Goal: Task Accomplishment & Management: Manage account settings

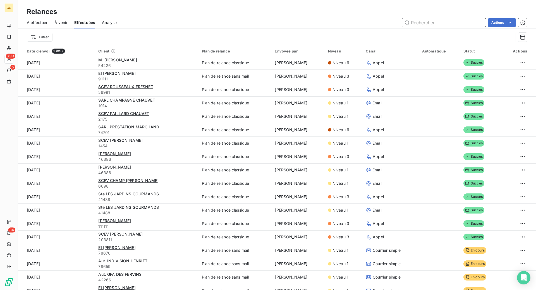
click at [48, 25] on span "À effectuer" at bounding box center [37, 23] width 21 height 6
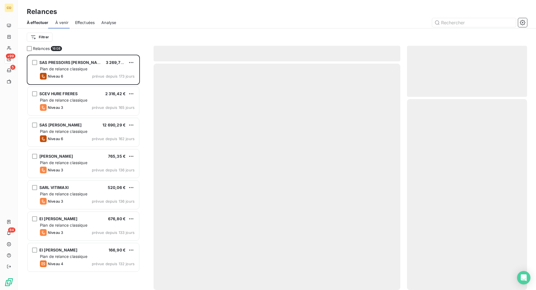
scroll to position [221, 107]
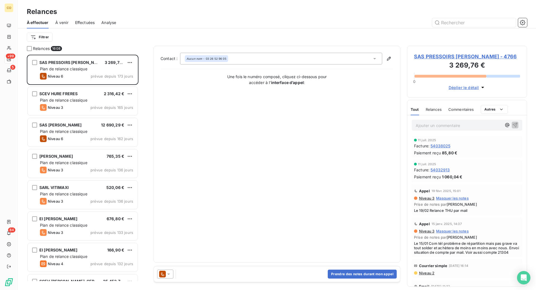
click at [95, 25] on span "Effectuées" at bounding box center [85, 23] width 20 height 6
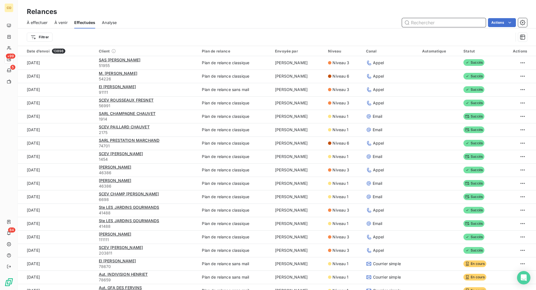
click at [48, 25] on span "À effectuer" at bounding box center [37, 23] width 21 height 6
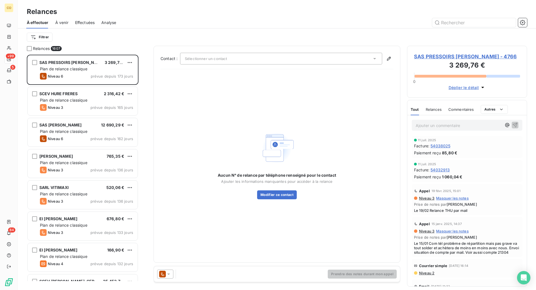
scroll to position [221, 107]
click at [95, 25] on span "Effectuées" at bounding box center [85, 23] width 20 height 6
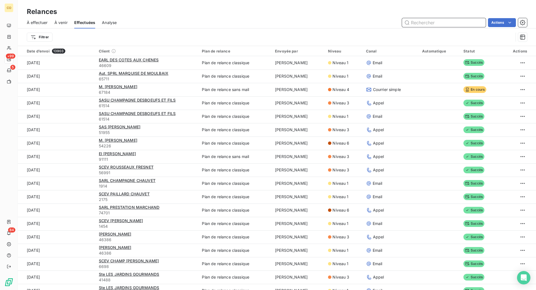
click at [44, 25] on span "À effectuer" at bounding box center [37, 23] width 21 height 6
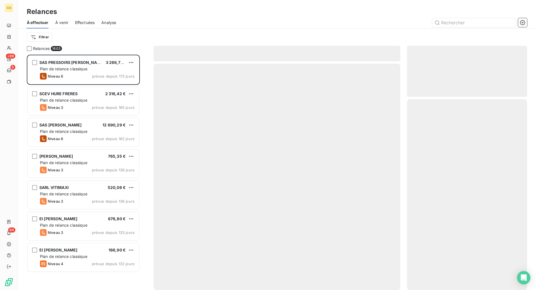
scroll to position [221, 107]
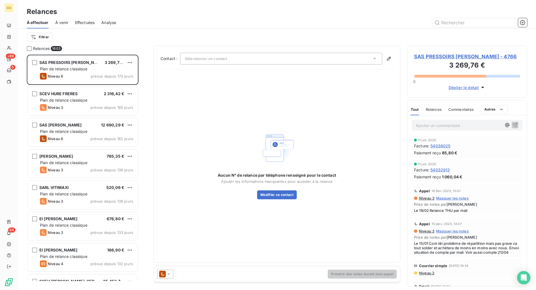
click at [95, 25] on span "Effectuées" at bounding box center [85, 23] width 20 height 6
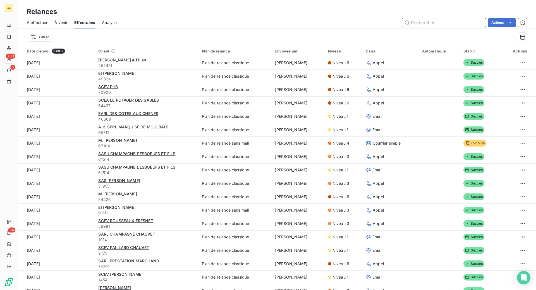
click at [48, 25] on span "À effectuer" at bounding box center [37, 23] width 21 height 6
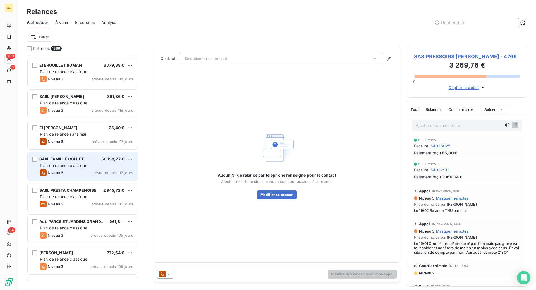
scroll to position [594, 0]
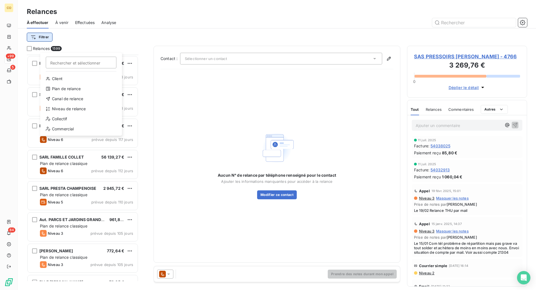
click at [63, 47] on html "CO +99 5 84 Relances À effectuer À venir Effectuées Analyse Filtrer Rechercher …" at bounding box center [268, 145] width 536 height 290
click at [71, 113] on div "Niveau de relance" at bounding box center [80, 108] width 77 height 9
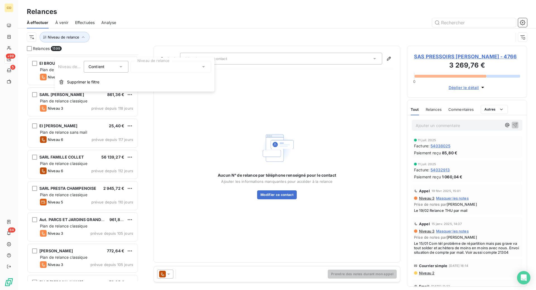
click at [147, 73] on div at bounding box center [171, 67] width 80 height 12
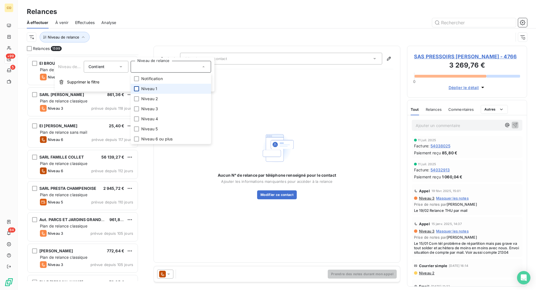
click at [139, 91] on div at bounding box center [136, 88] width 5 height 5
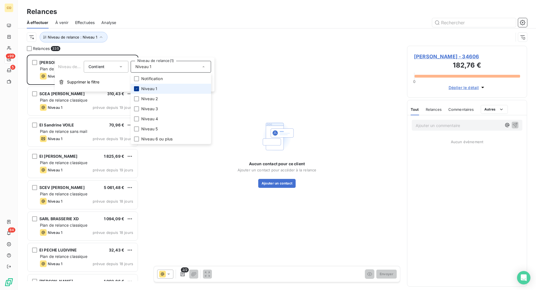
scroll to position [221, 107]
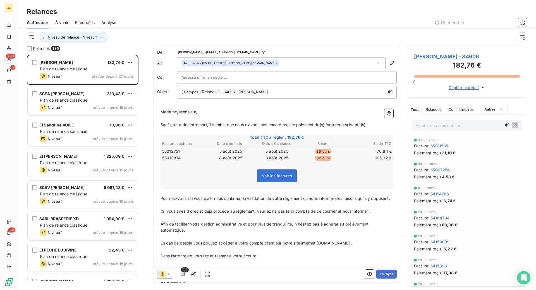
click at [159, 17] on div "Relances" at bounding box center [277, 12] width 518 height 10
click at [104, 40] on icon "button" at bounding box center [101, 37] width 6 height 6
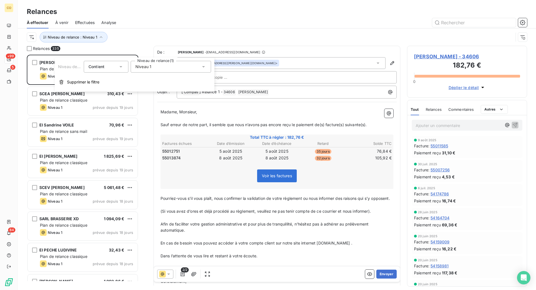
click at [138, 70] on div "Niveau 1" at bounding box center [171, 67] width 80 height 12
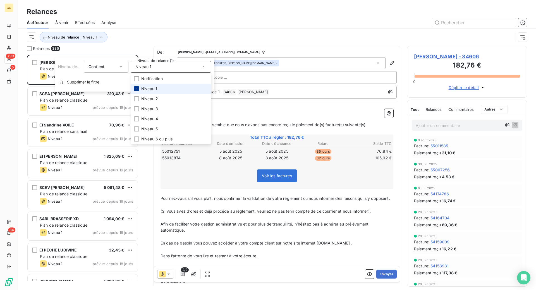
click at [138, 90] on icon at bounding box center [136, 88] width 3 height 3
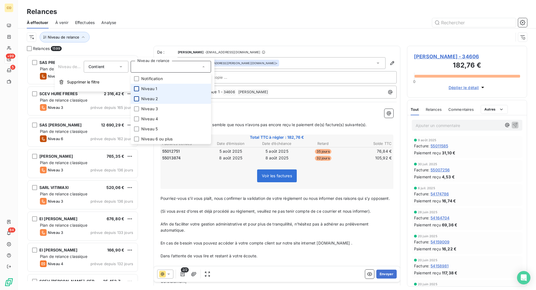
click at [139, 101] on div at bounding box center [136, 98] width 5 height 5
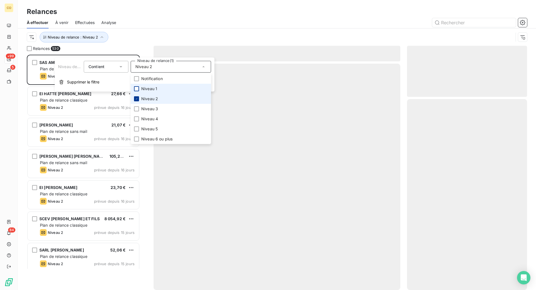
scroll to position [221, 107]
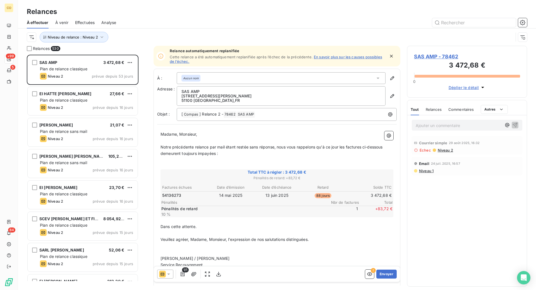
click at [158, 17] on div "Relances" at bounding box center [277, 12] width 518 height 10
click at [105, 40] on icon "button" at bounding box center [102, 37] width 6 height 6
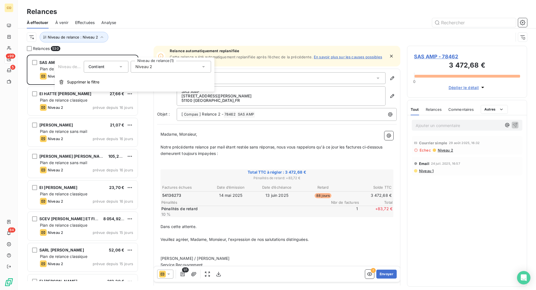
click at [143, 70] on span "Niveau 2" at bounding box center [143, 67] width 17 height 6
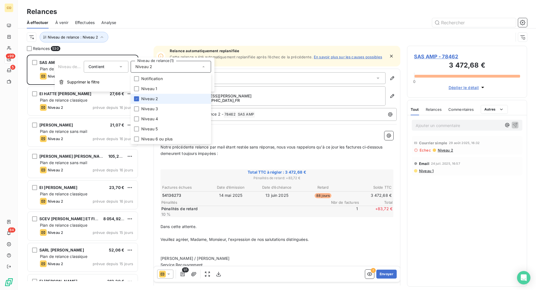
click at [138, 104] on li "Niveau 2" at bounding box center [171, 99] width 80 height 10
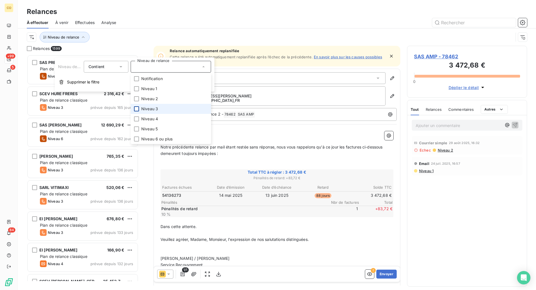
click at [139, 111] on div at bounding box center [136, 108] width 5 height 5
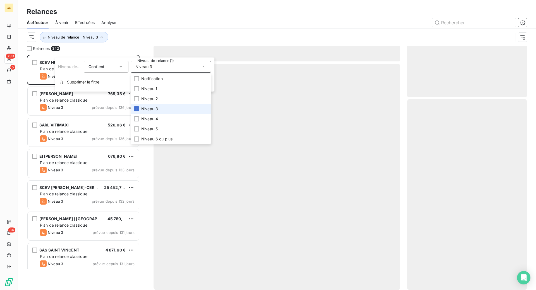
scroll to position [221, 107]
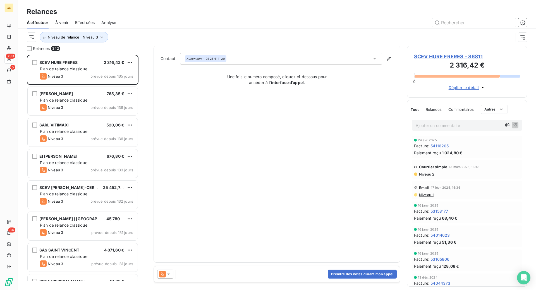
click at [156, 17] on div "Relances" at bounding box center [277, 12] width 518 height 10
click at [105, 40] on icon "button" at bounding box center [102, 37] width 6 height 6
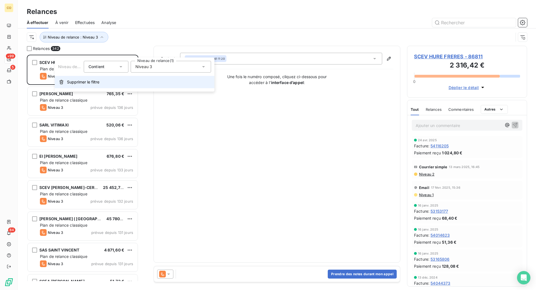
click at [97, 85] on span "Supprimer le filtre" at bounding box center [83, 82] width 32 height 6
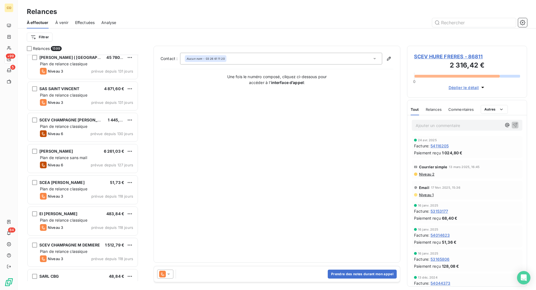
scroll to position [454, 0]
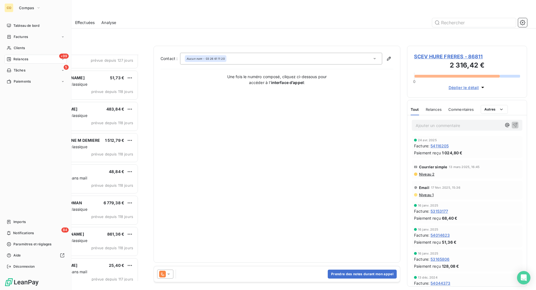
click at [24, 62] on span "Relances" at bounding box center [20, 59] width 15 height 5
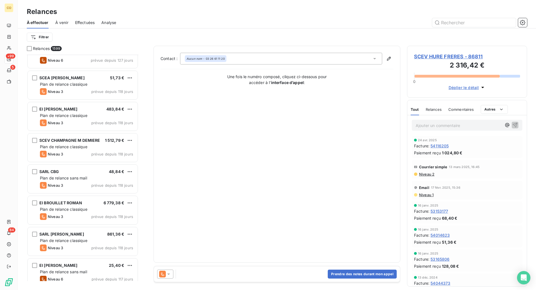
click at [162, 10] on div "Relances À effectuer À venir Effectuées Analyse Filtrer" at bounding box center [277, 23] width 518 height 46
click at [95, 25] on span "Effectuées" at bounding box center [85, 23] width 20 height 6
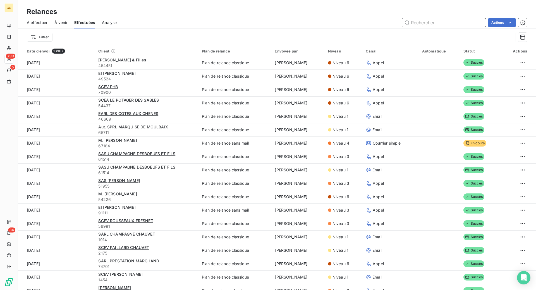
click at [48, 25] on span "À effectuer" at bounding box center [37, 23] width 21 height 6
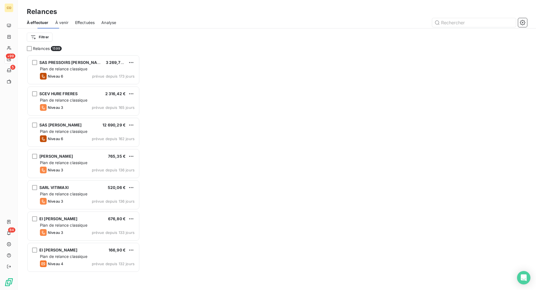
scroll to position [221, 107]
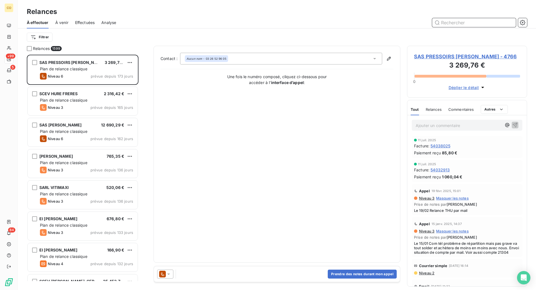
click at [95, 25] on span "Effectuées" at bounding box center [85, 23] width 20 height 6
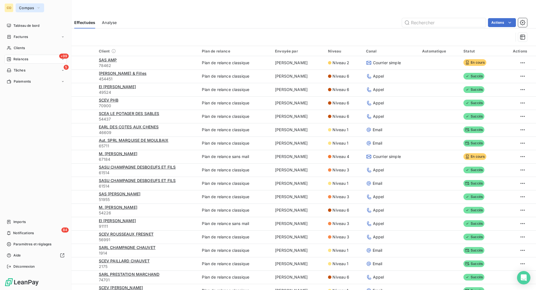
click at [34, 10] on span "Compas" at bounding box center [26, 8] width 15 height 4
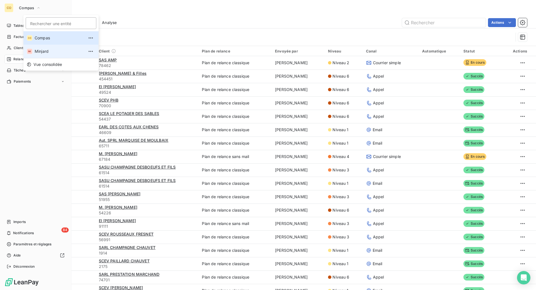
click at [37, 54] on li "MI Minjard" at bounding box center [60, 51] width 75 height 13
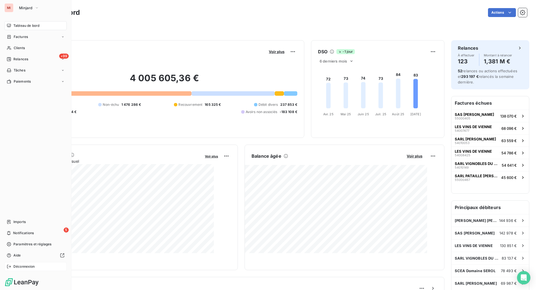
click at [31, 264] on span "Déconnexion" at bounding box center [24, 266] width 22 height 5
